Goal: Task Accomplishment & Management: Complete application form

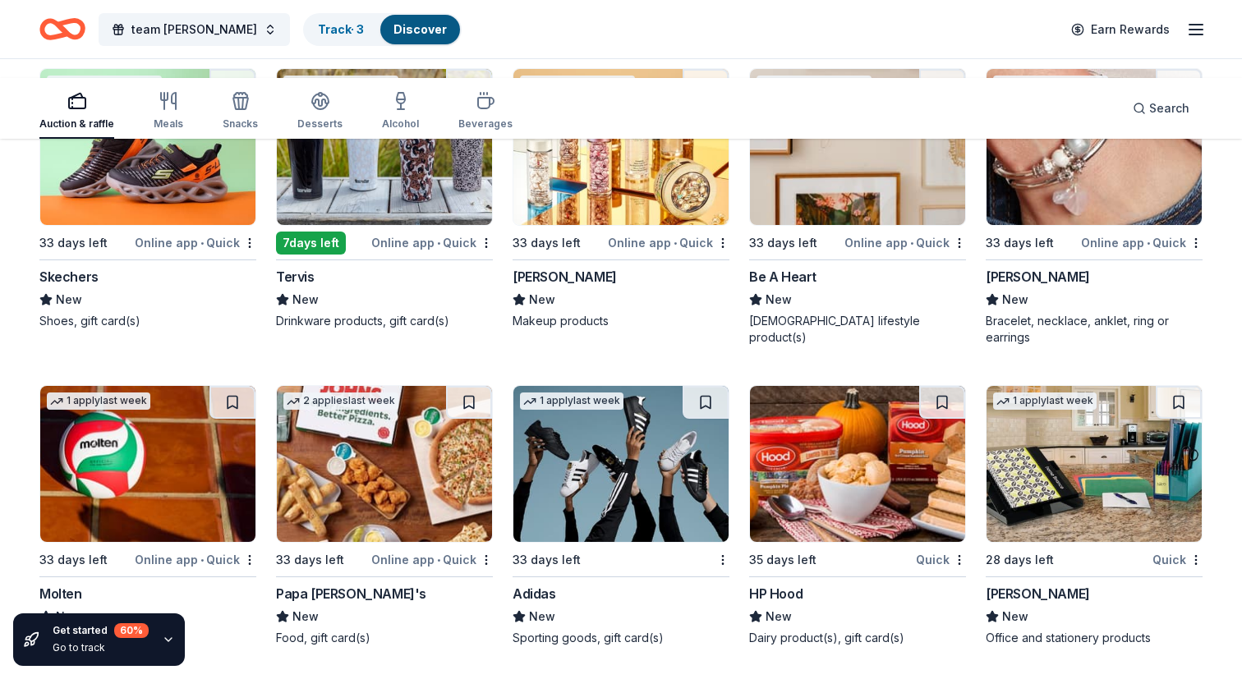
scroll to position [17892, 0]
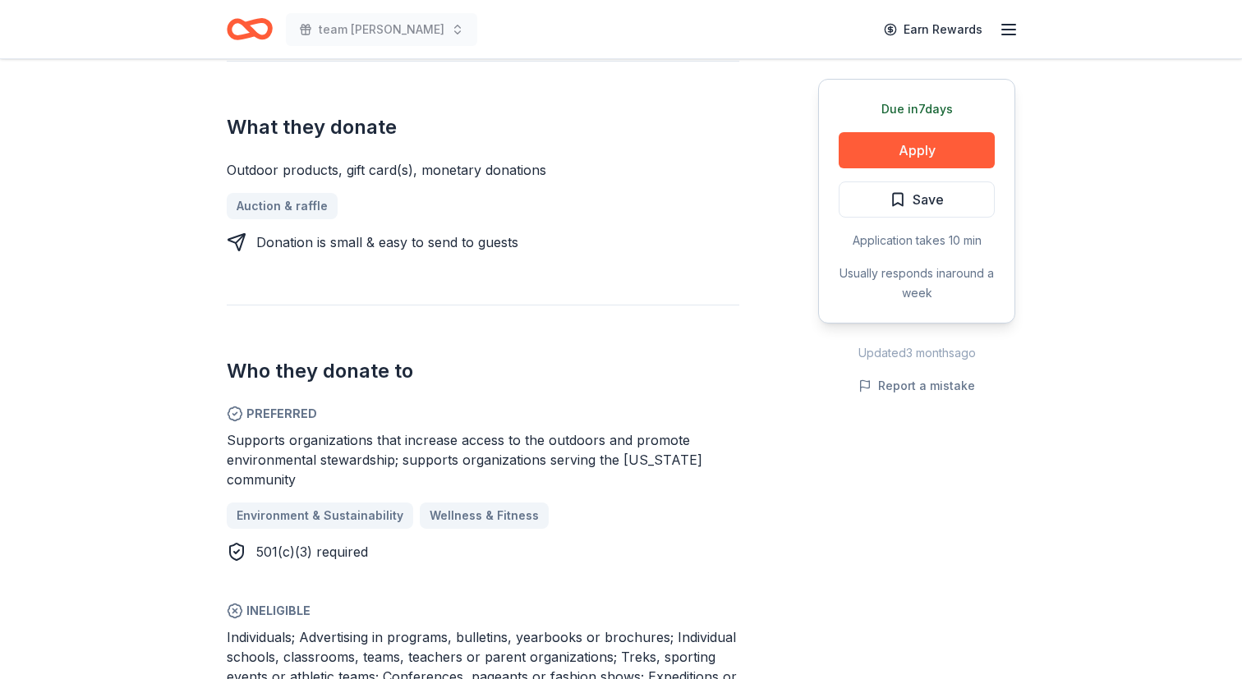
scroll to position [639, 0]
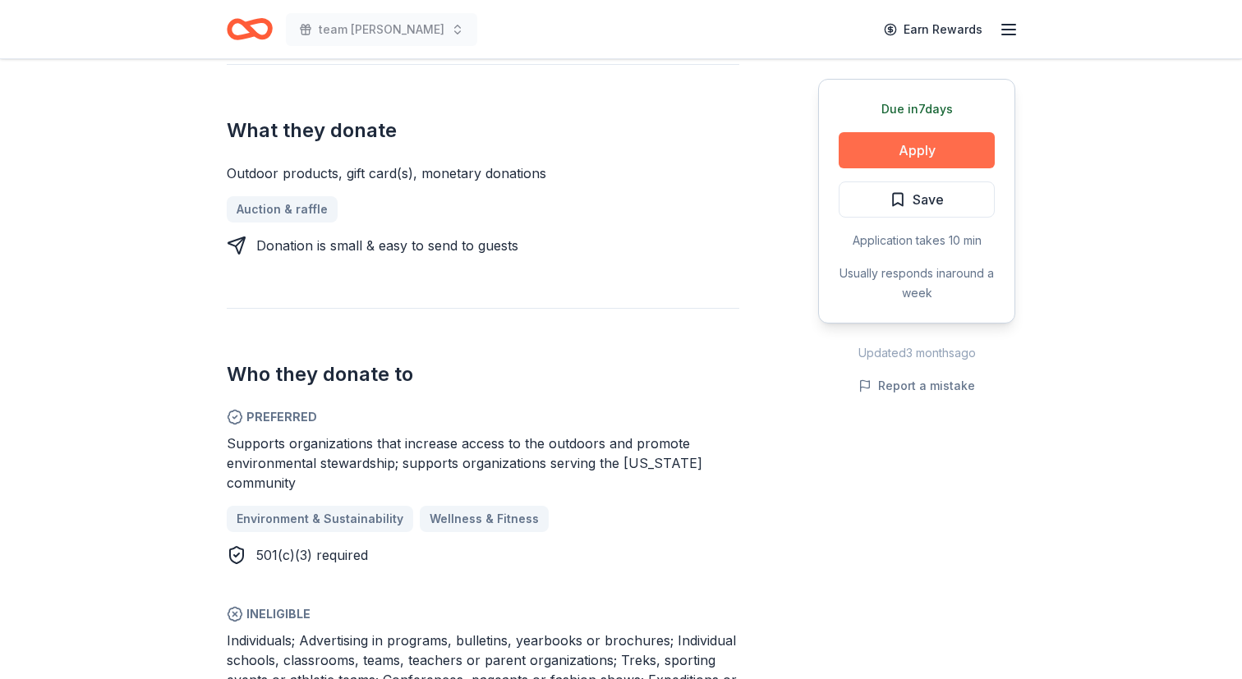
click at [839, 168] on button "Apply" at bounding box center [917, 150] width 156 height 36
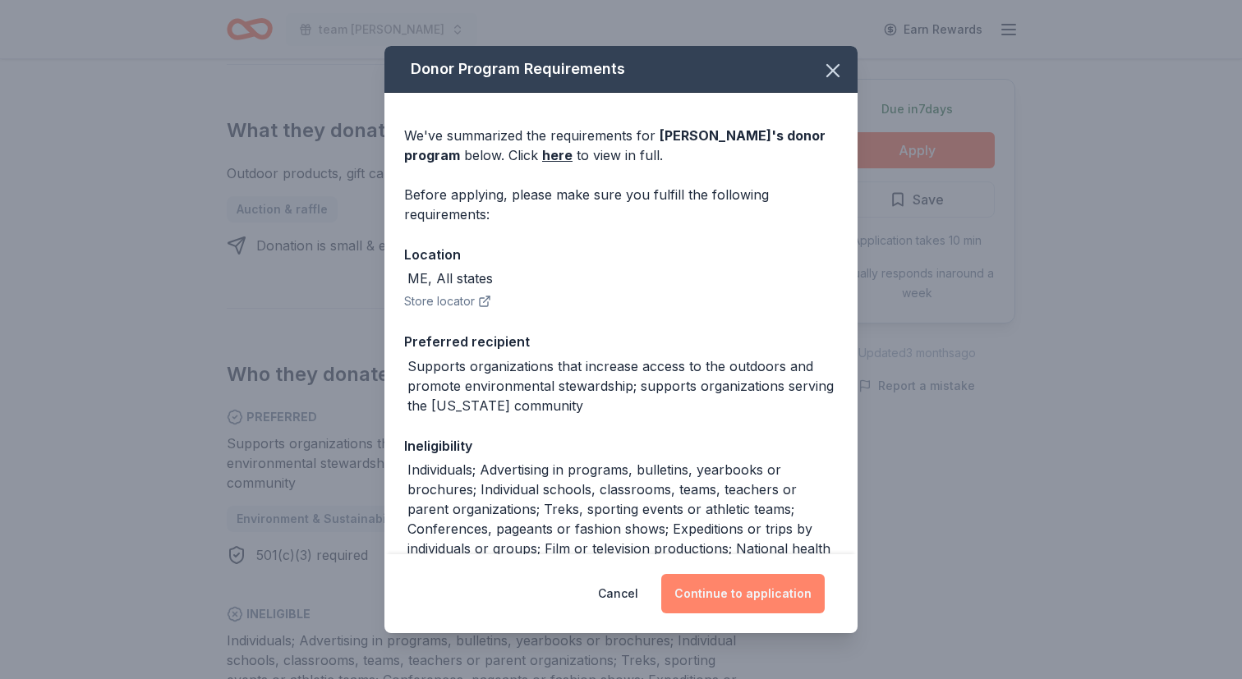
click at [803, 574] on button "Continue to application" at bounding box center [742, 593] width 163 height 39
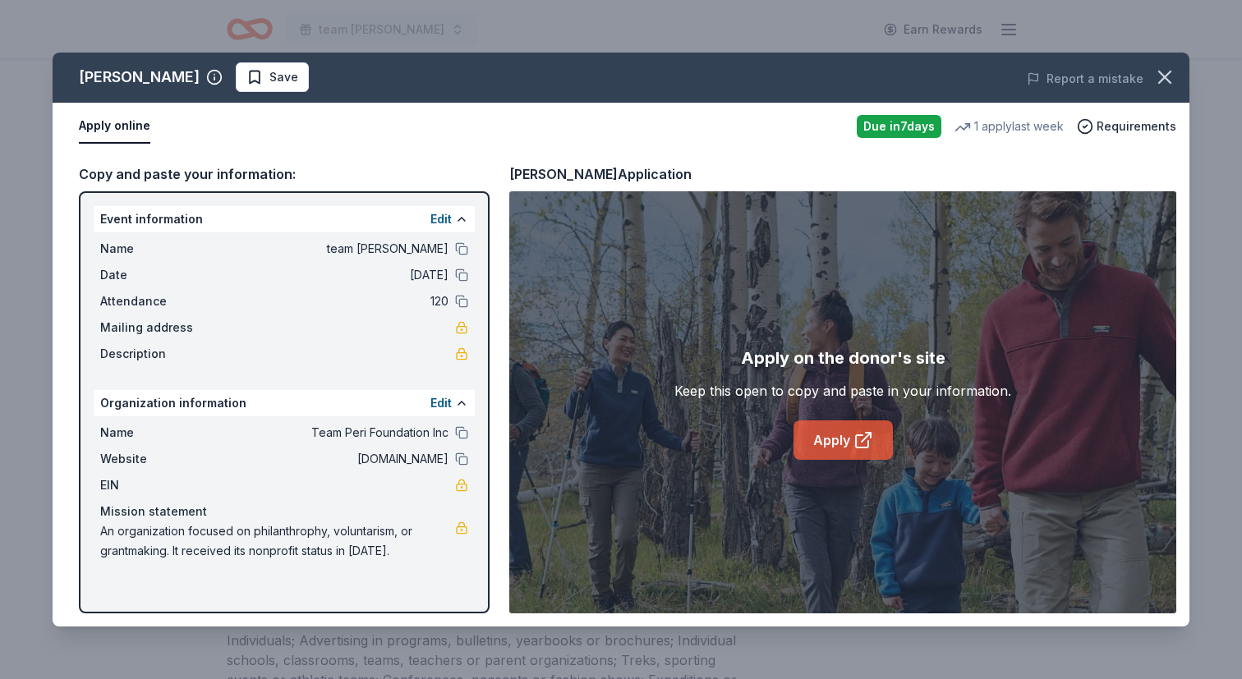
click at [866, 460] on link "Apply" at bounding box center [843, 440] width 99 height 39
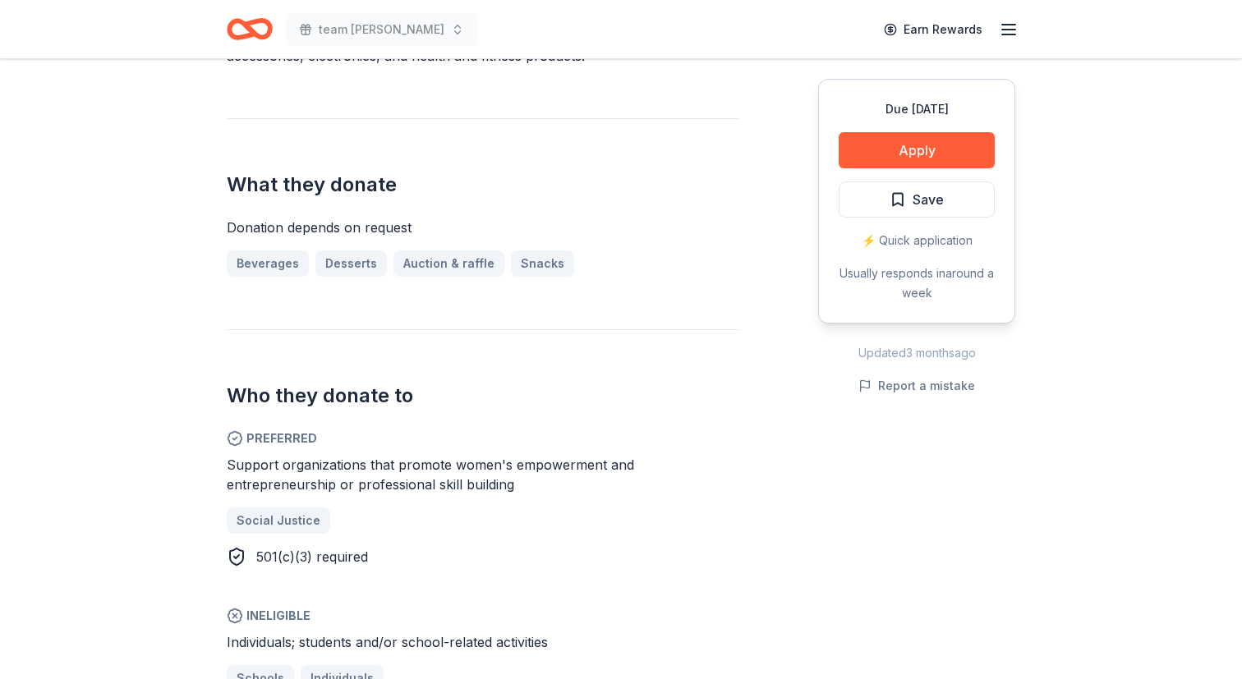
scroll to position [605, 0]
click at [869, 168] on button "Apply" at bounding box center [917, 150] width 156 height 36
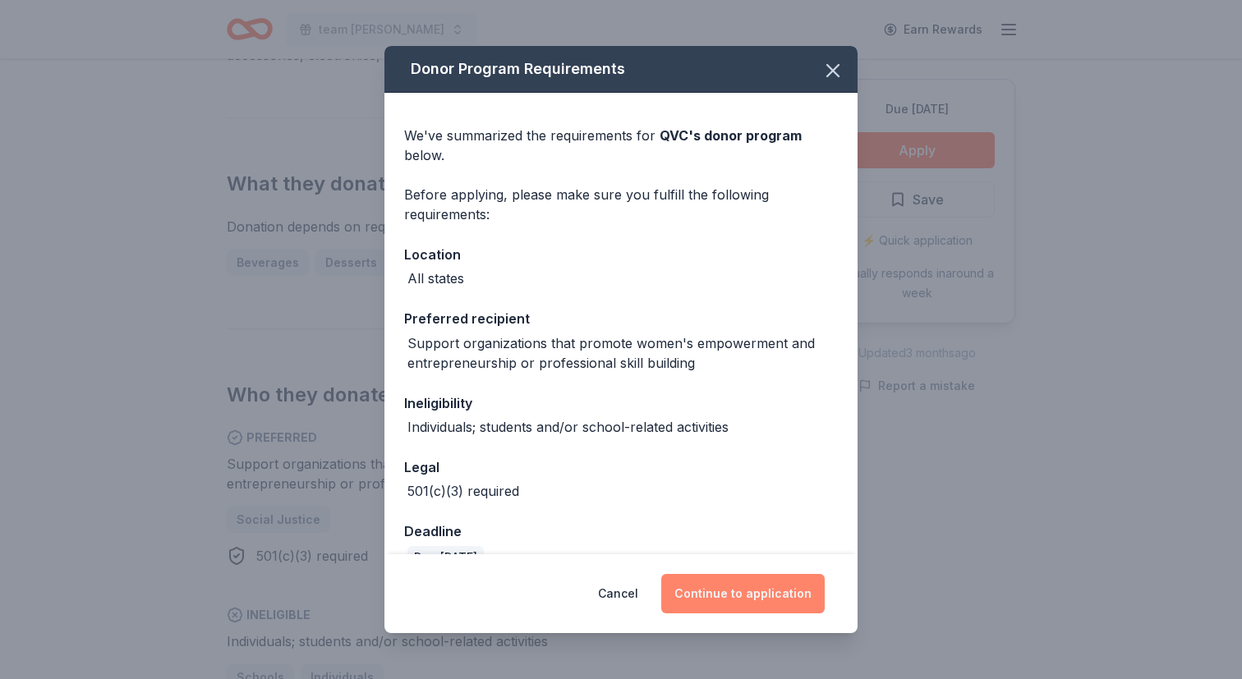
click at [792, 574] on button "Continue to application" at bounding box center [742, 593] width 163 height 39
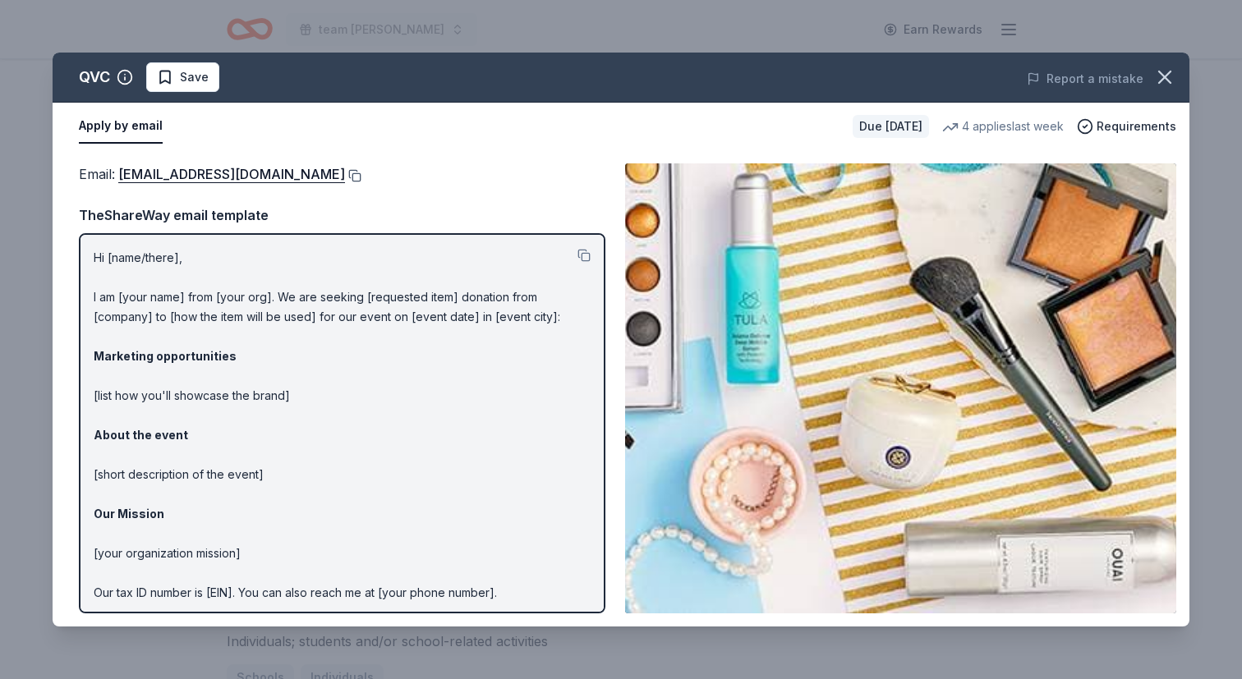
drag, startPoint x: 176, startPoint y: 260, endPoint x: 463, endPoint y: 270, distance: 287.7
click at [463, 185] on div "Email : [EMAIL_ADDRESS][DOMAIN_NAME]" at bounding box center [342, 173] width 527 height 21
click at [345, 185] on link "[EMAIL_ADDRESS][DOMAIN_NAME]" at bounding box center [231, 173] width 227 height 21
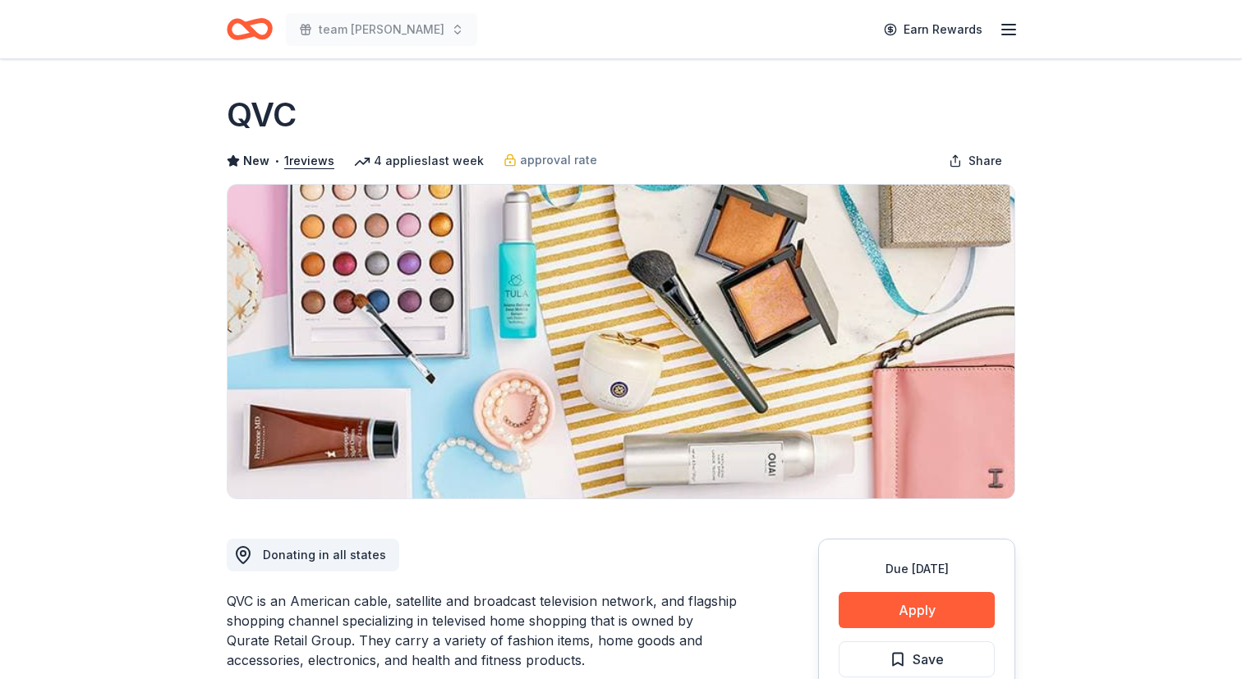
scroll to position [605, 0]
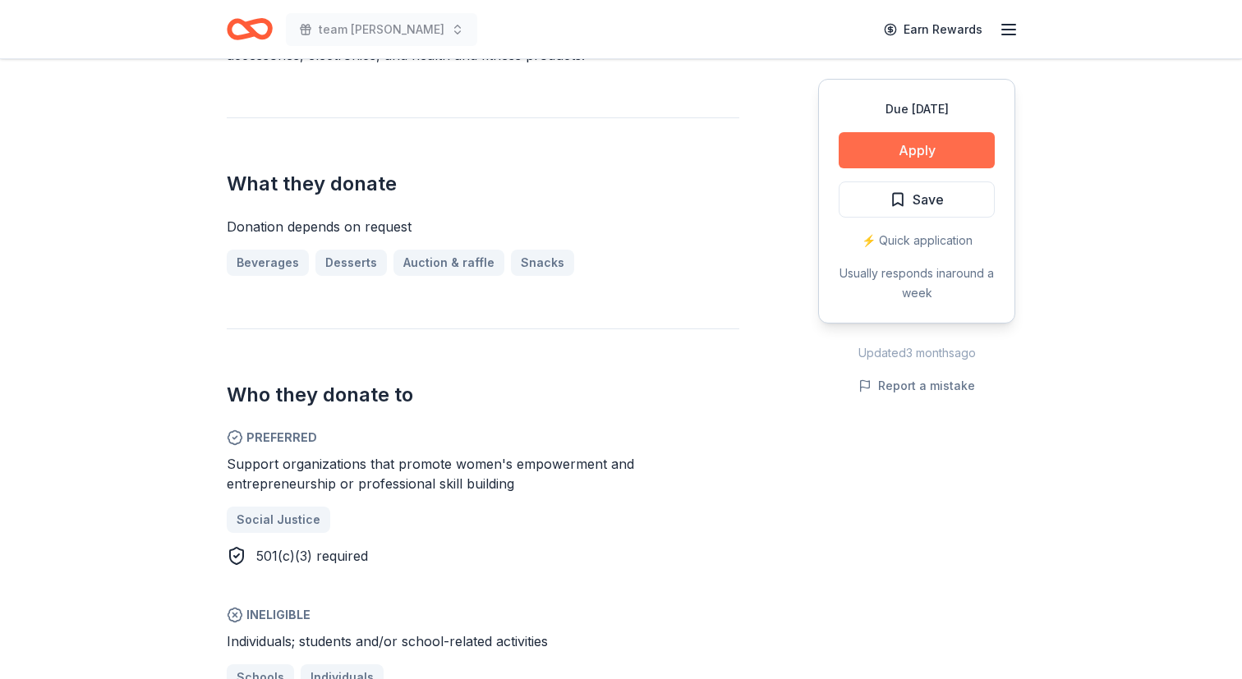
click at [868, 168] on button "Apply" at bounding box center [917, 150] width 156 height 36
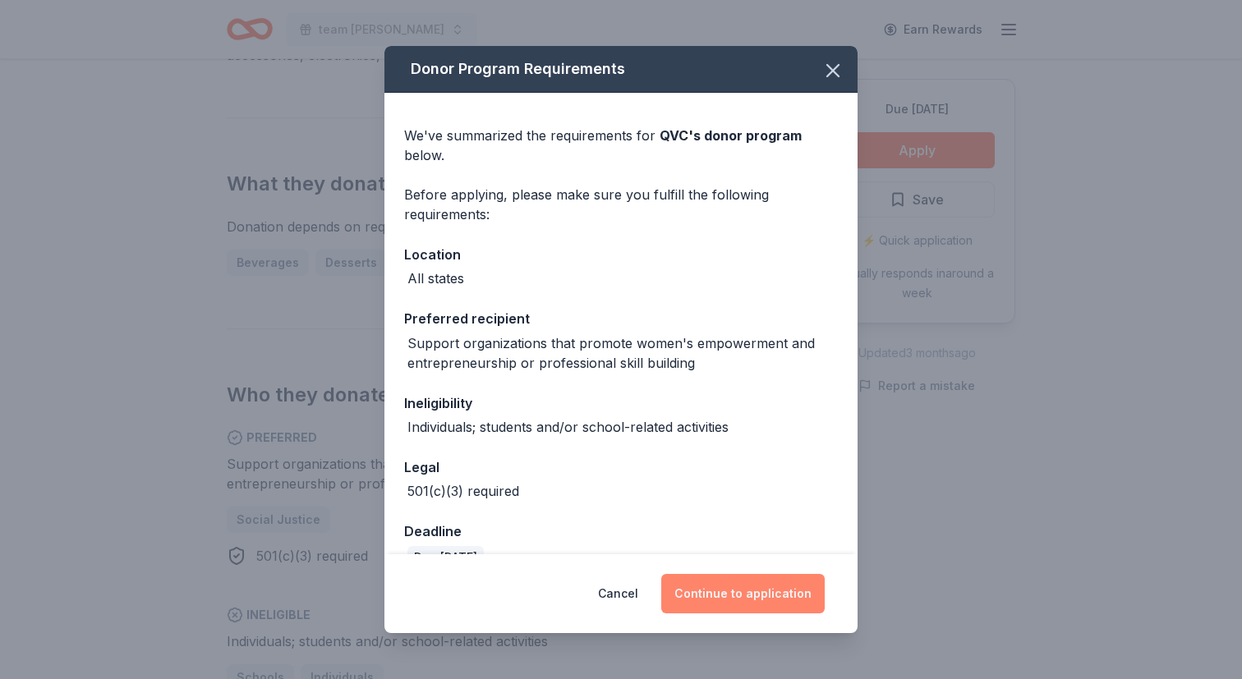
click at [809, 574] on button "Continue to application" at bounding box center [742, 593] width 163 height 39
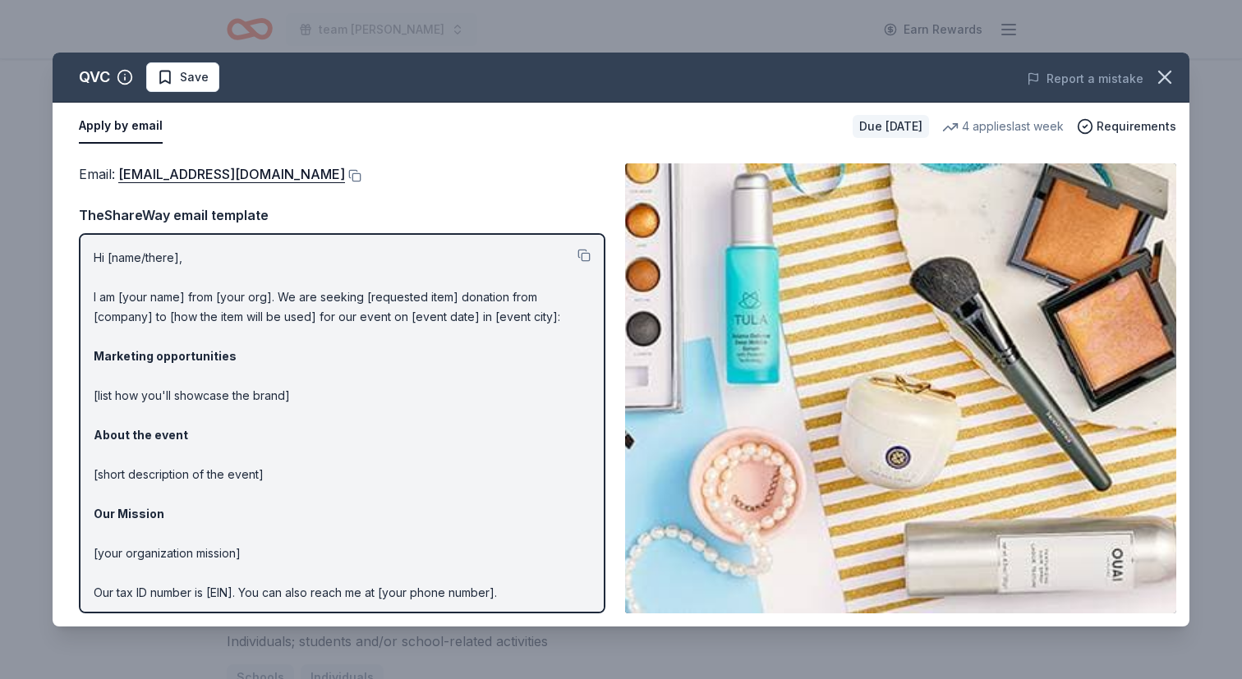
click at [809, 567] on img at bounding box center [900, 388] width 551 height 450
